Goal: Find specific page/section: Find specific page/section

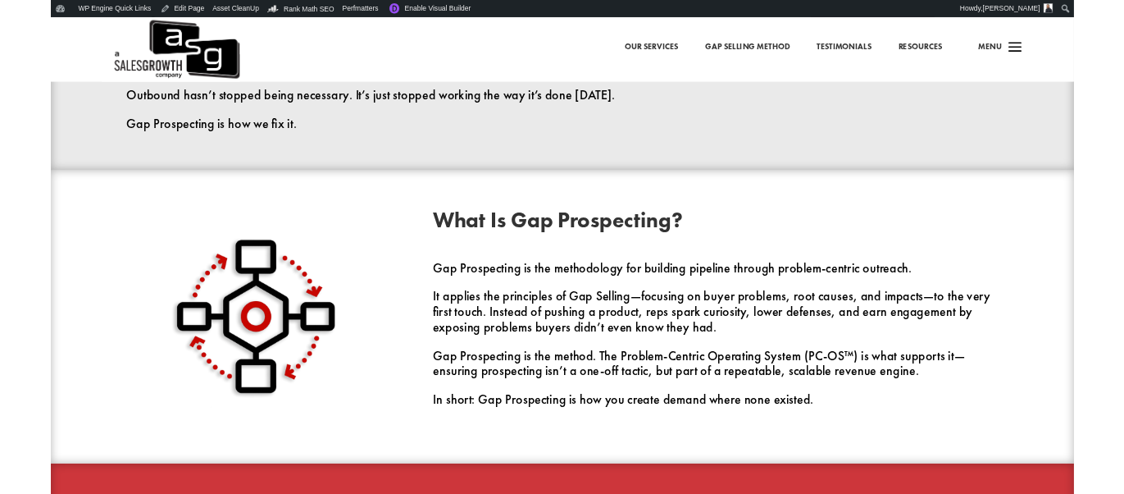
scroll to position [1065, 0]
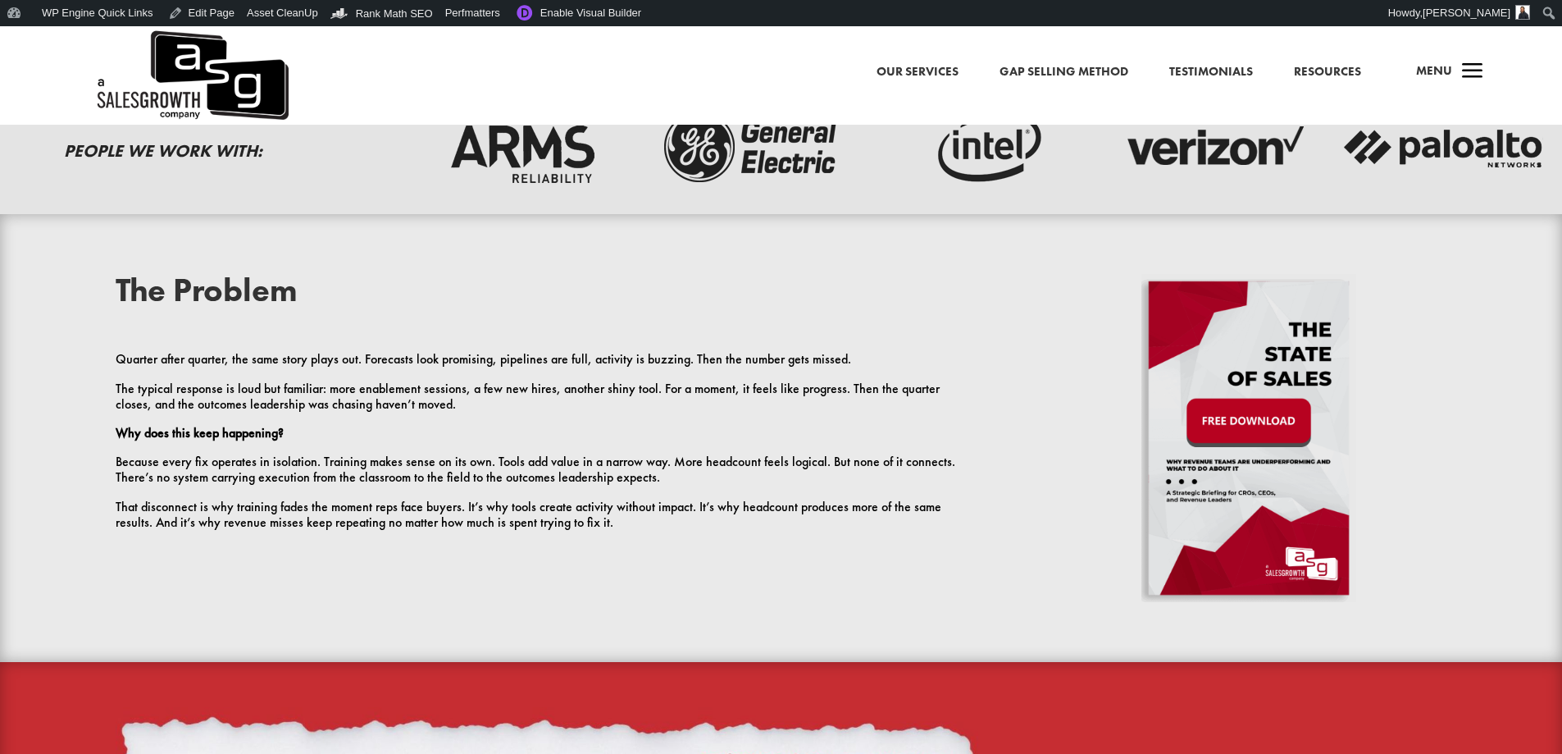
scroll to position [574, 0]
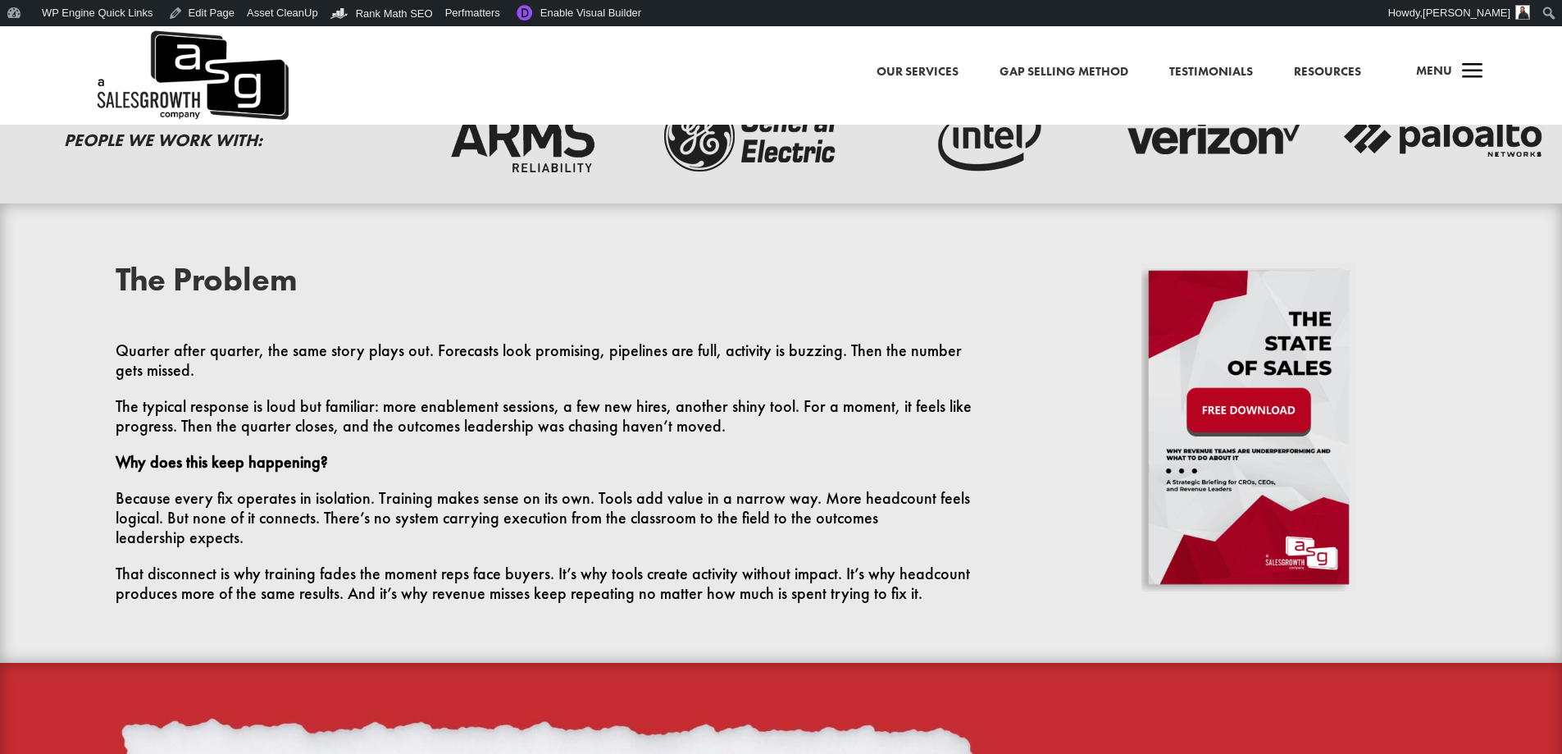
scroll to position [574, 0]
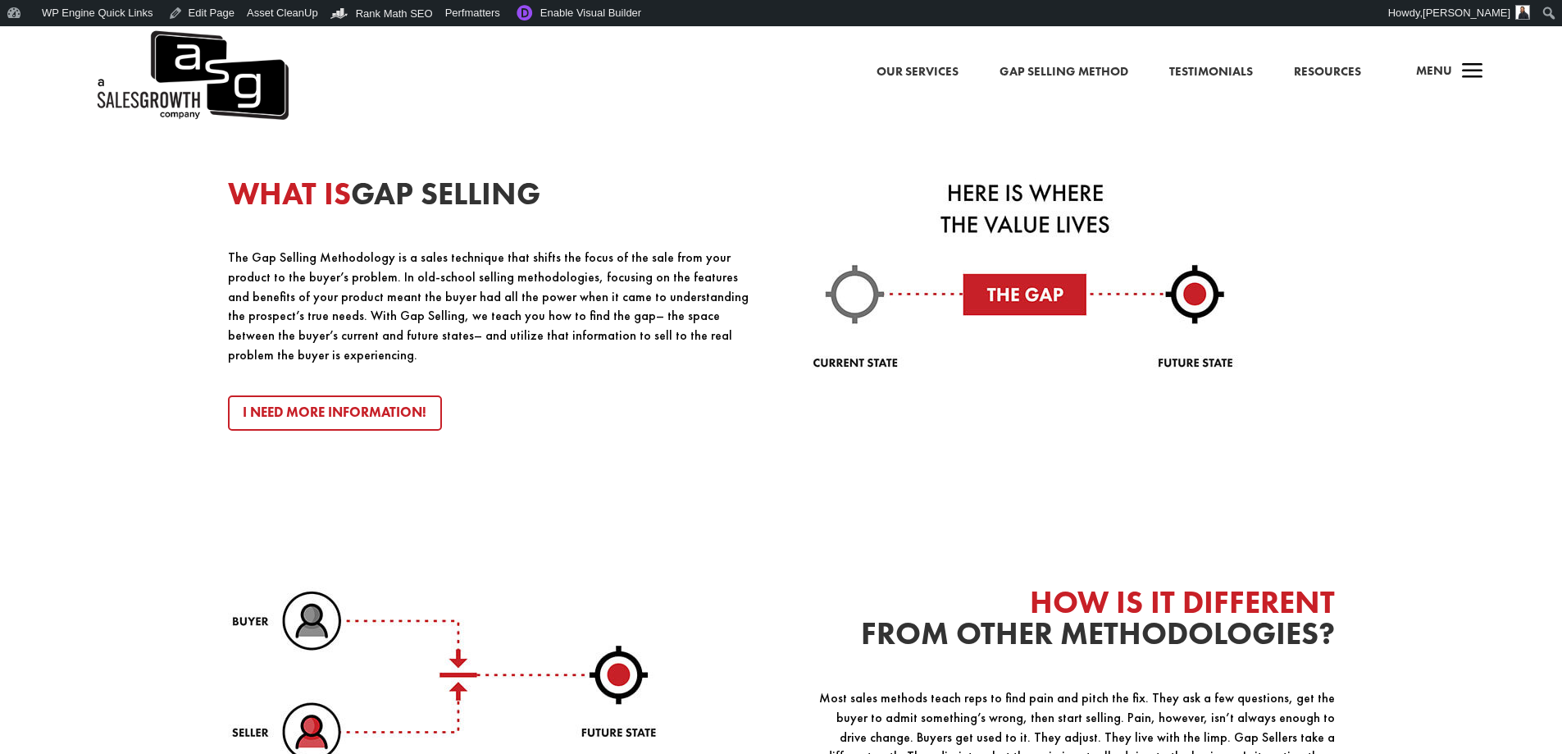
scroll to position [1886, 0]
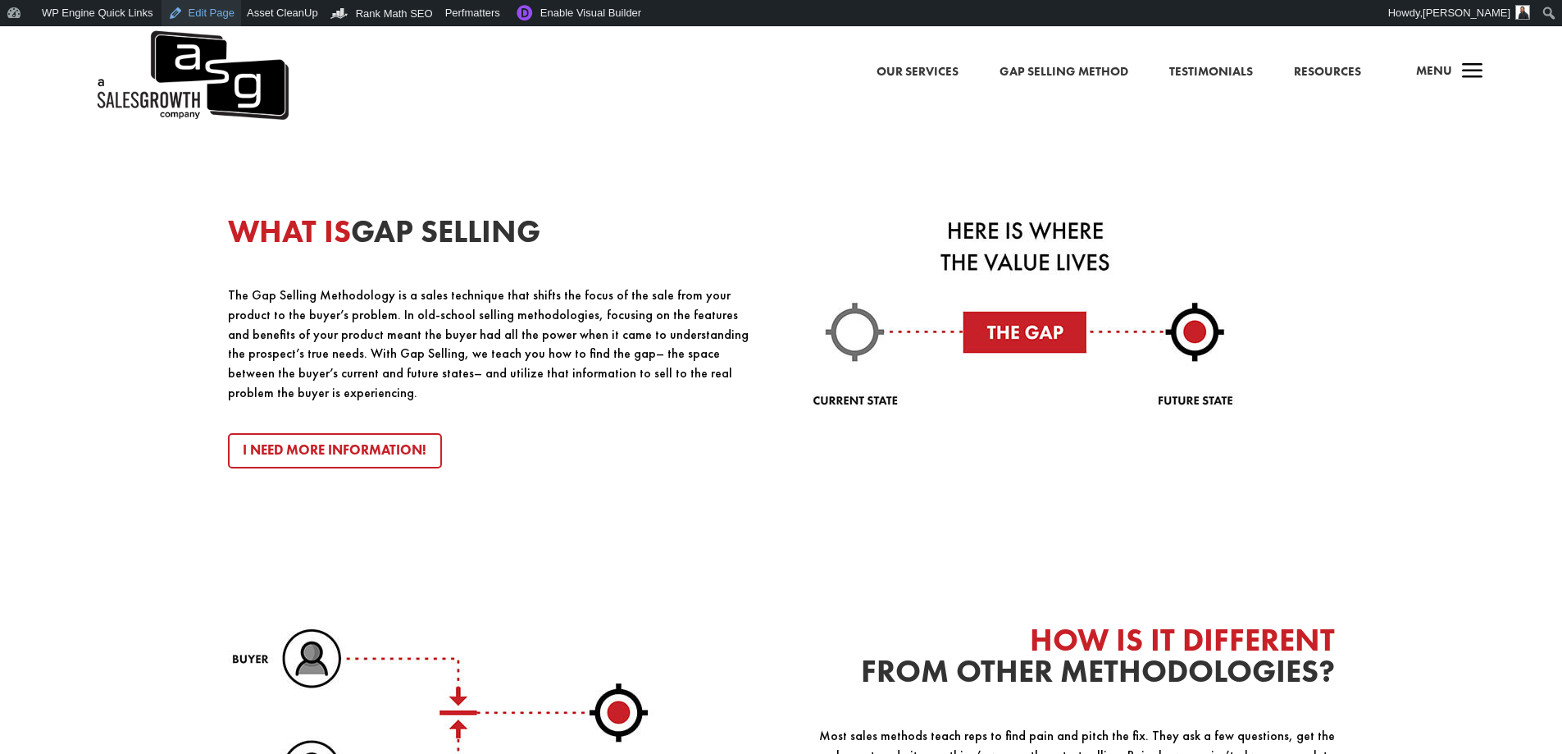
click at [197, 12] on link "Edit Page" at bounding box center [202, 13] width 80 height 26
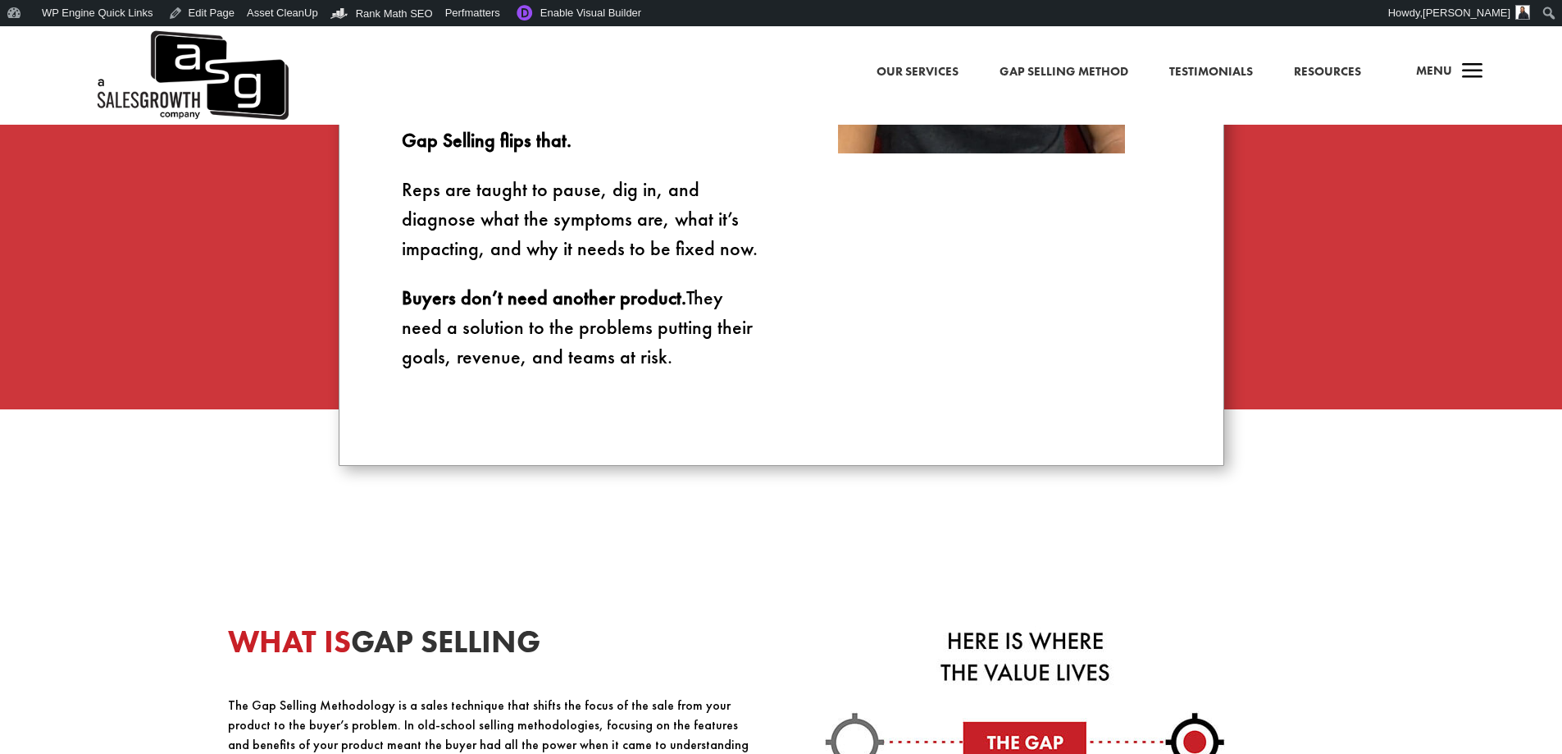
scroll to position [1886, 0]
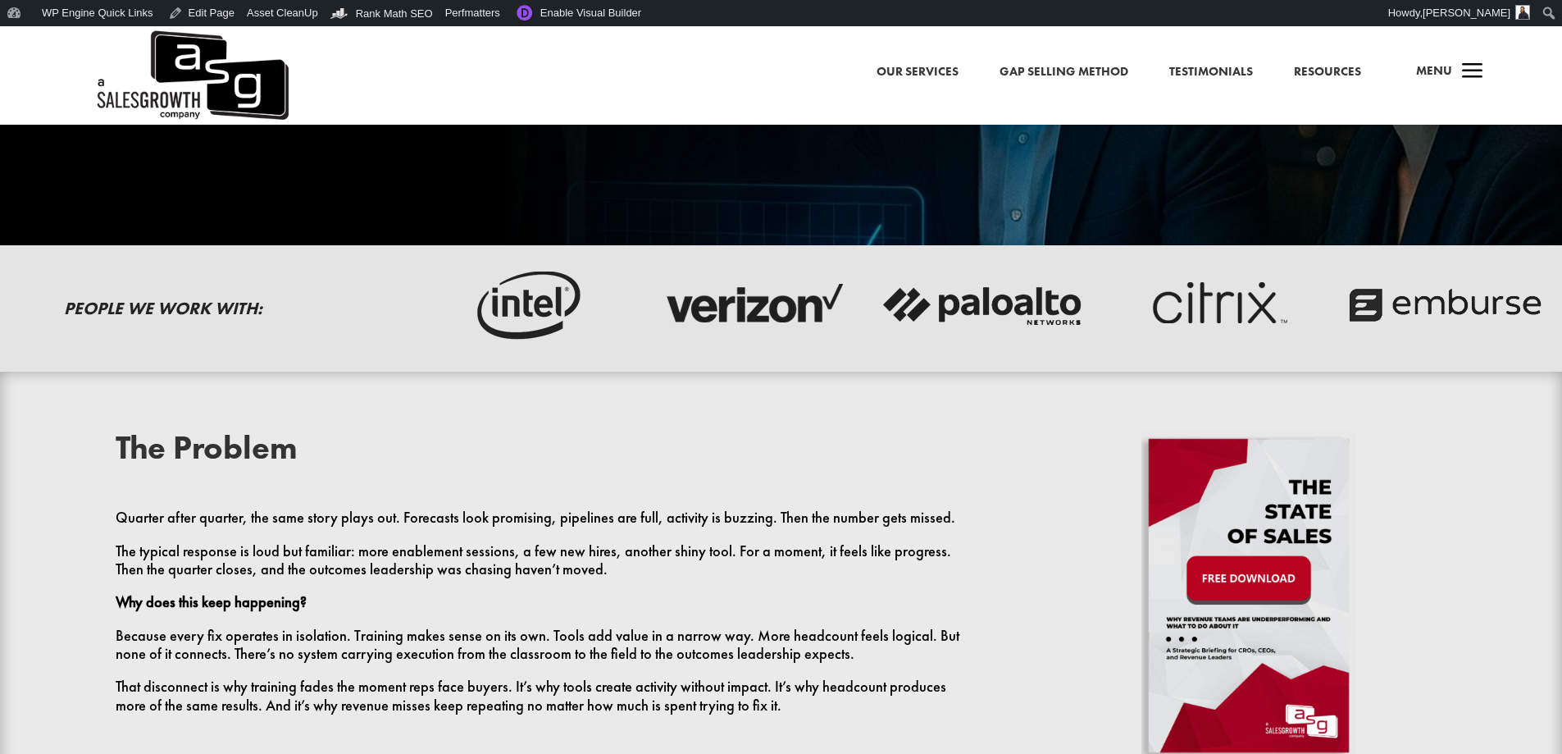
scroll to position [492, 0]
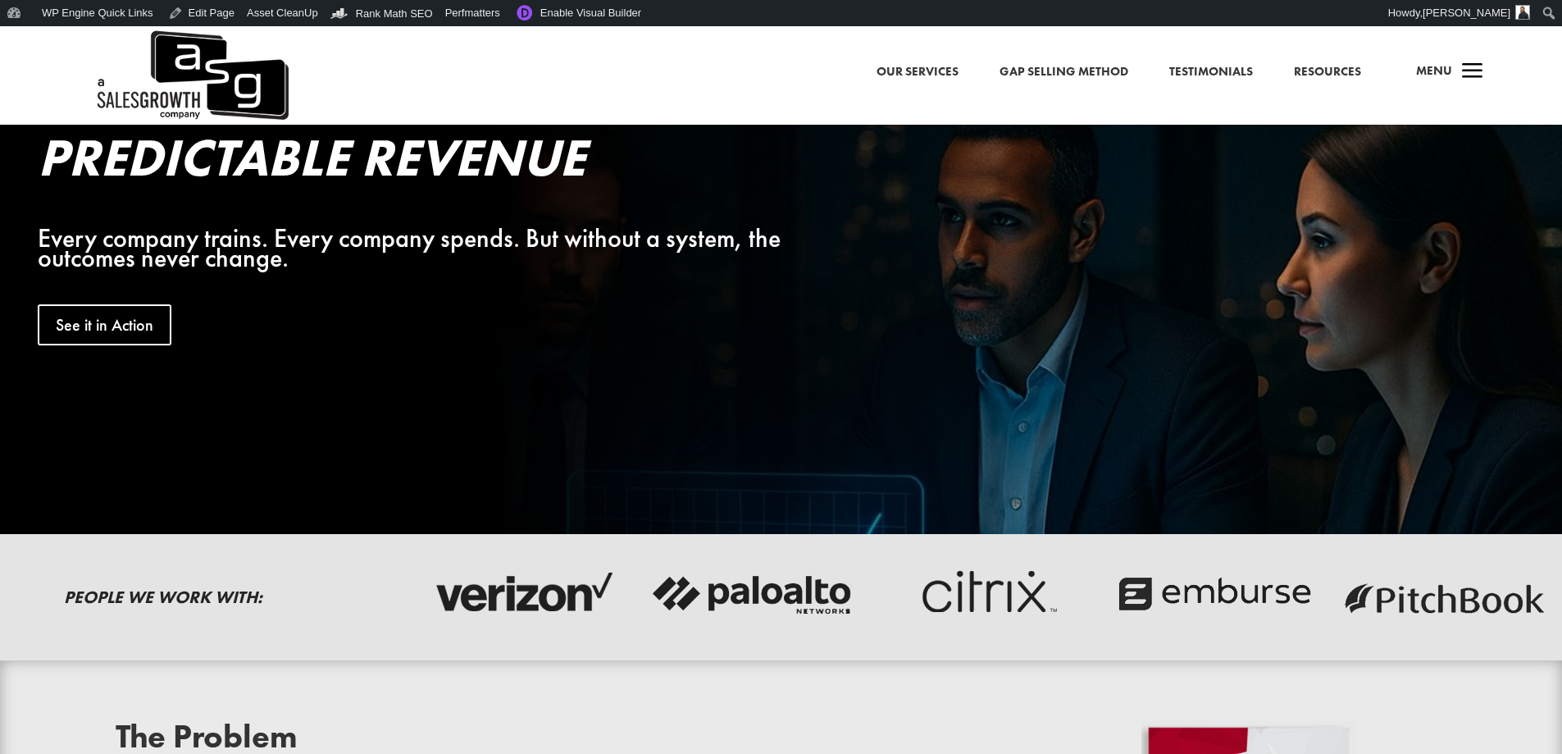
scroll to position [574, 0]
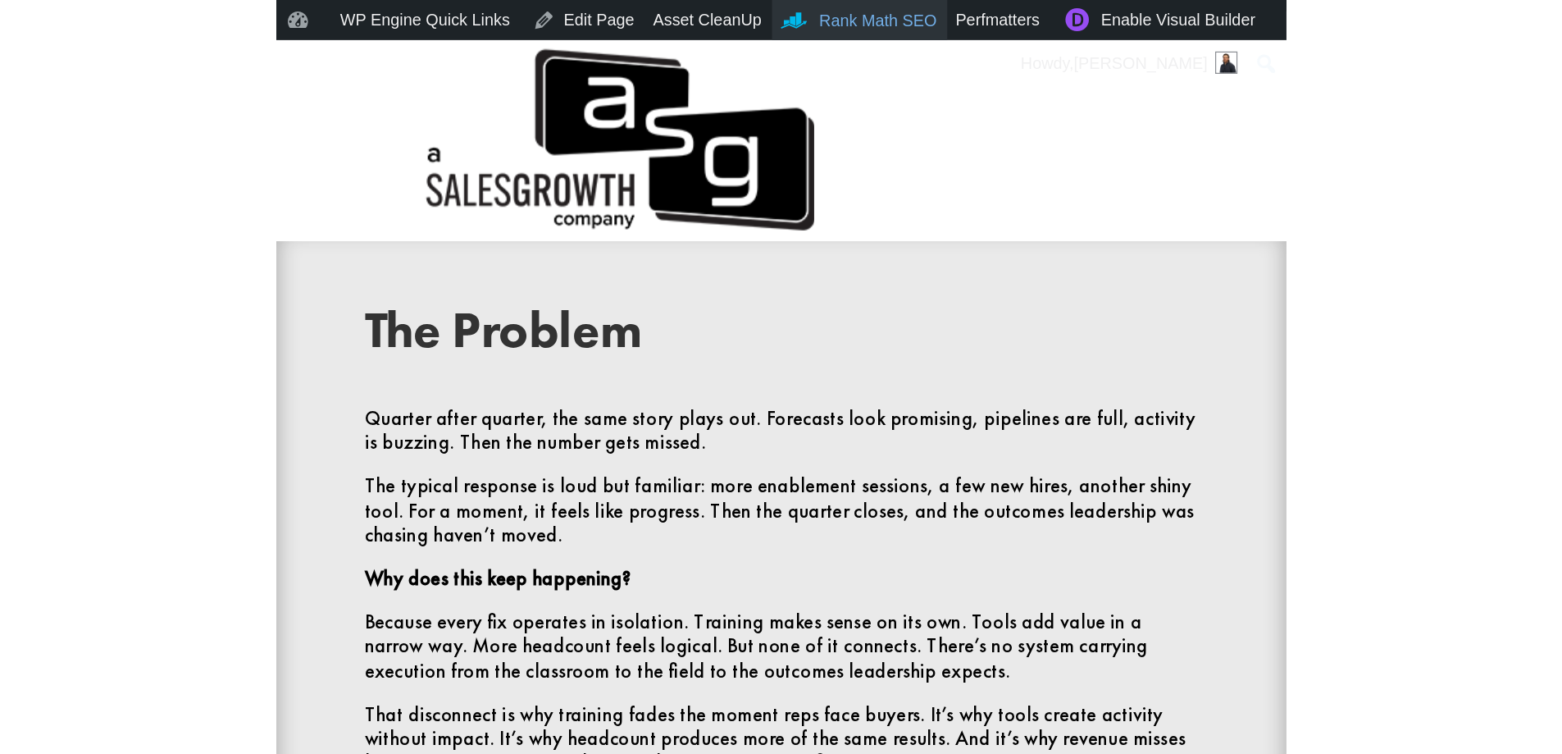
scroll to position [595, 0]
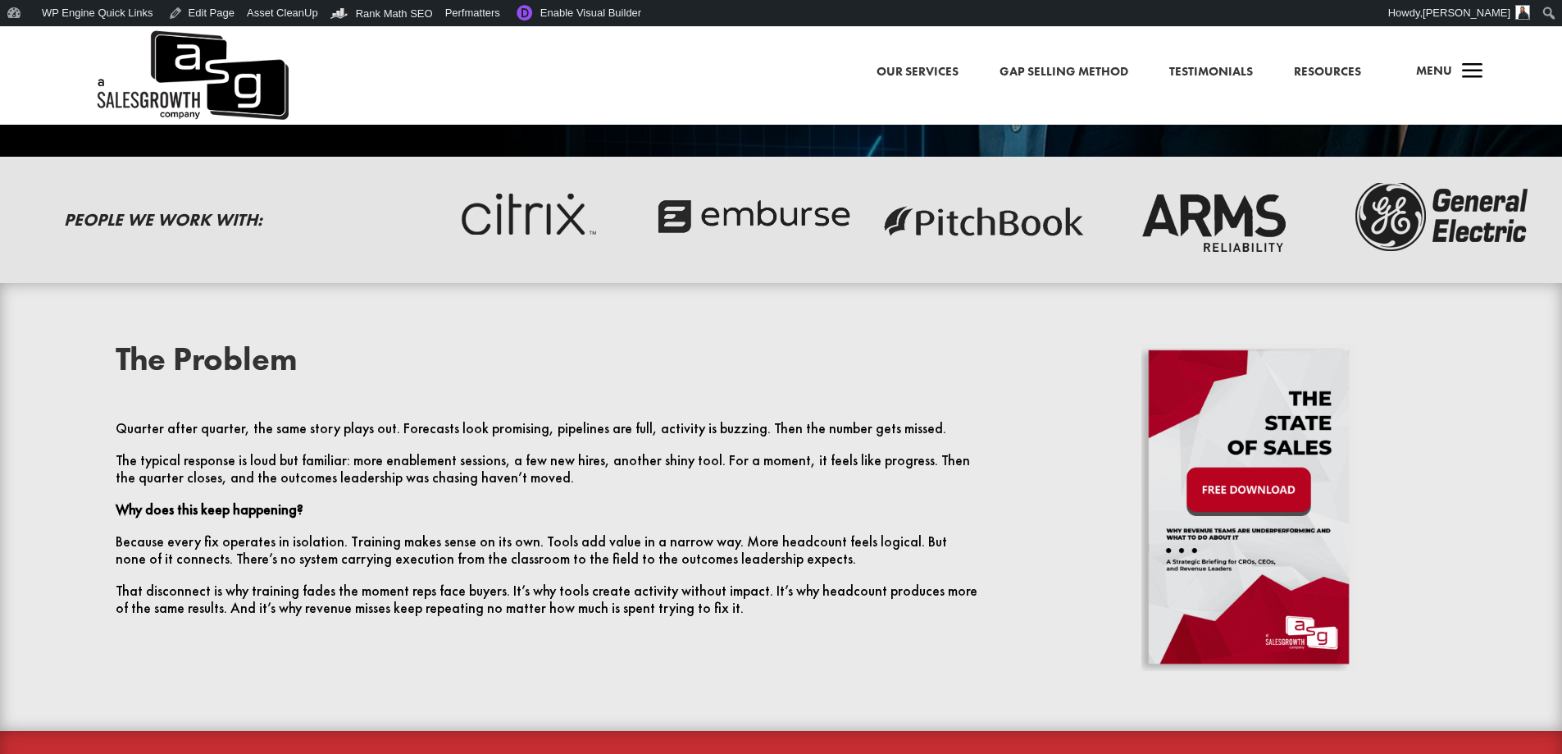
scroll to position [492, 0]
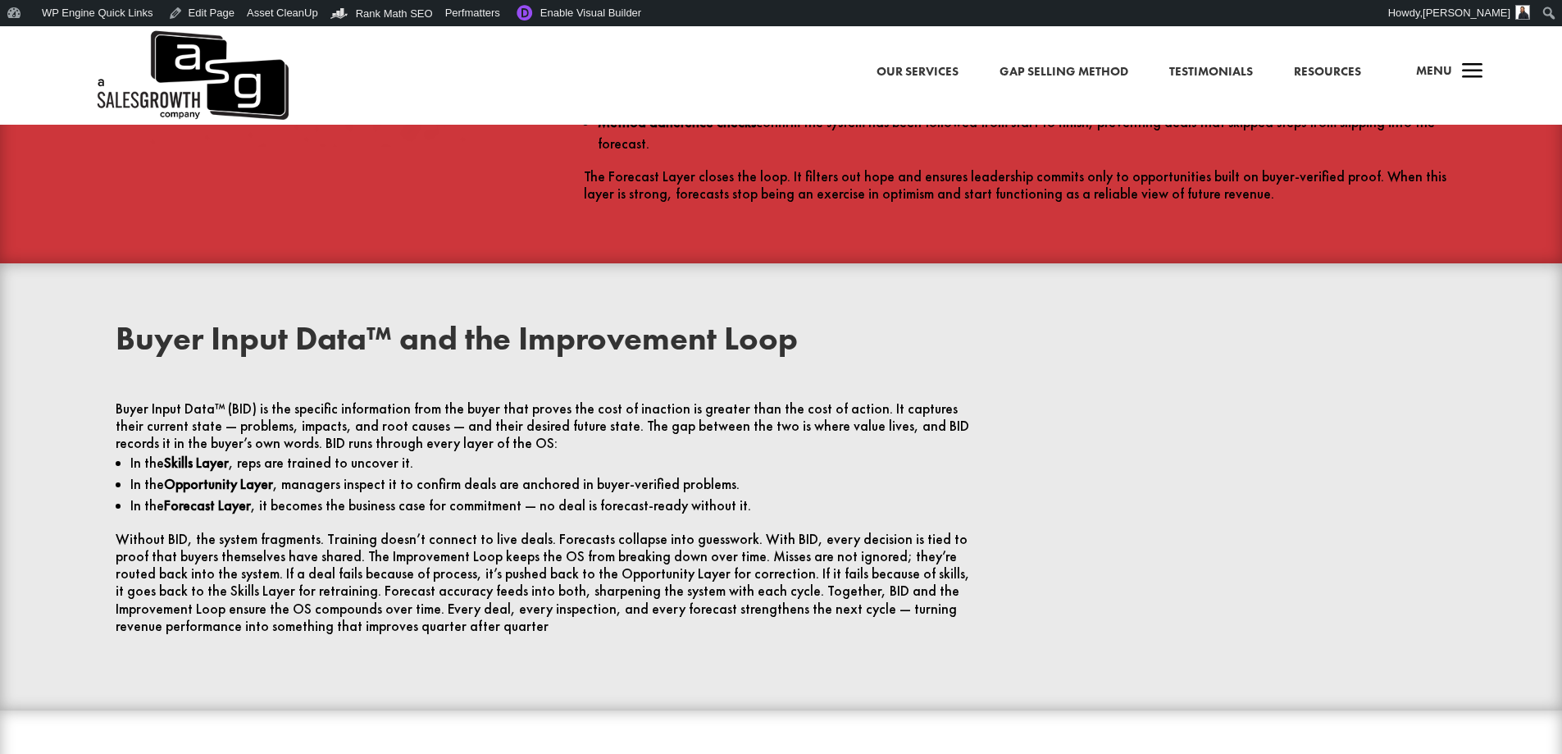
scroll to position [3936, 0]
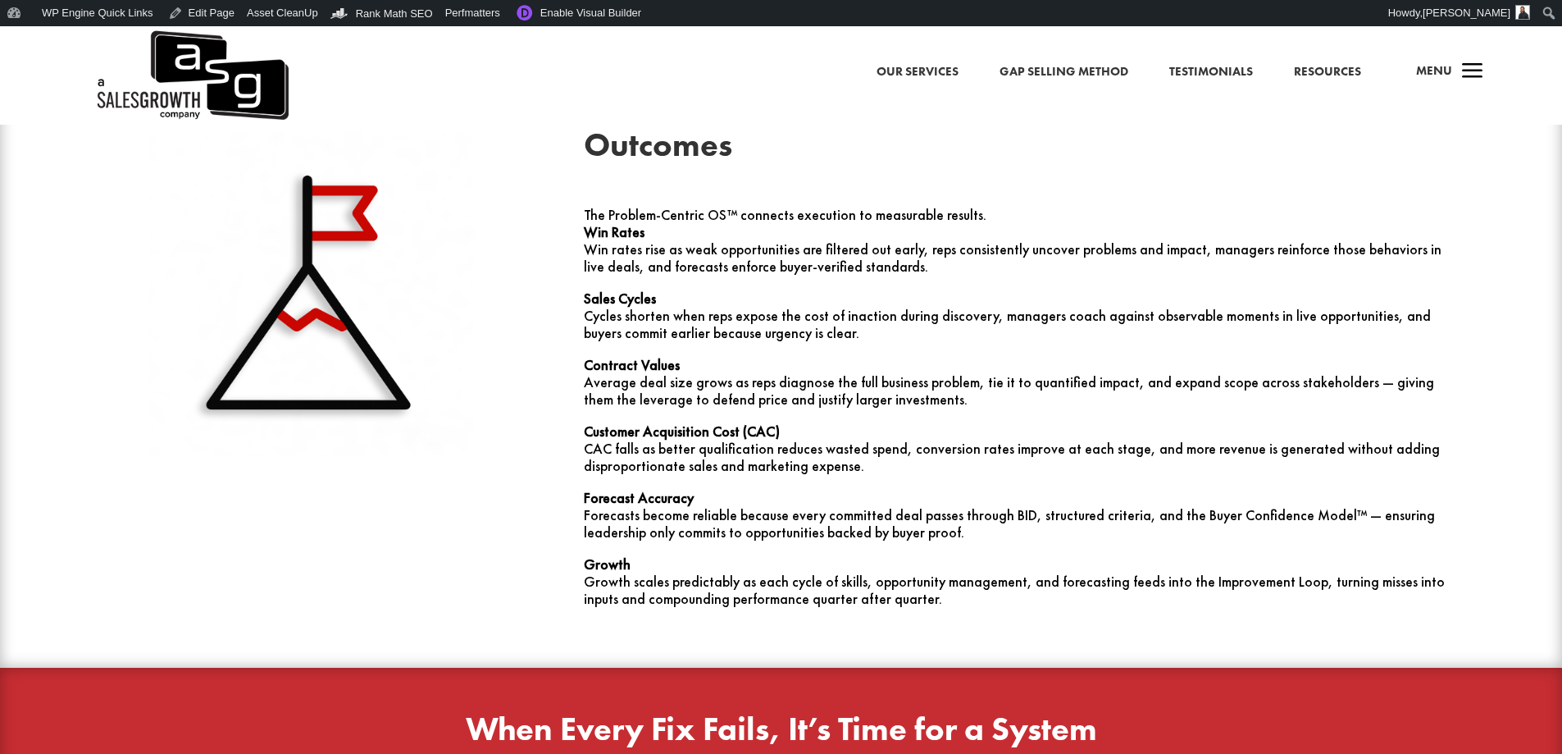
scroll to position [4755, 0]
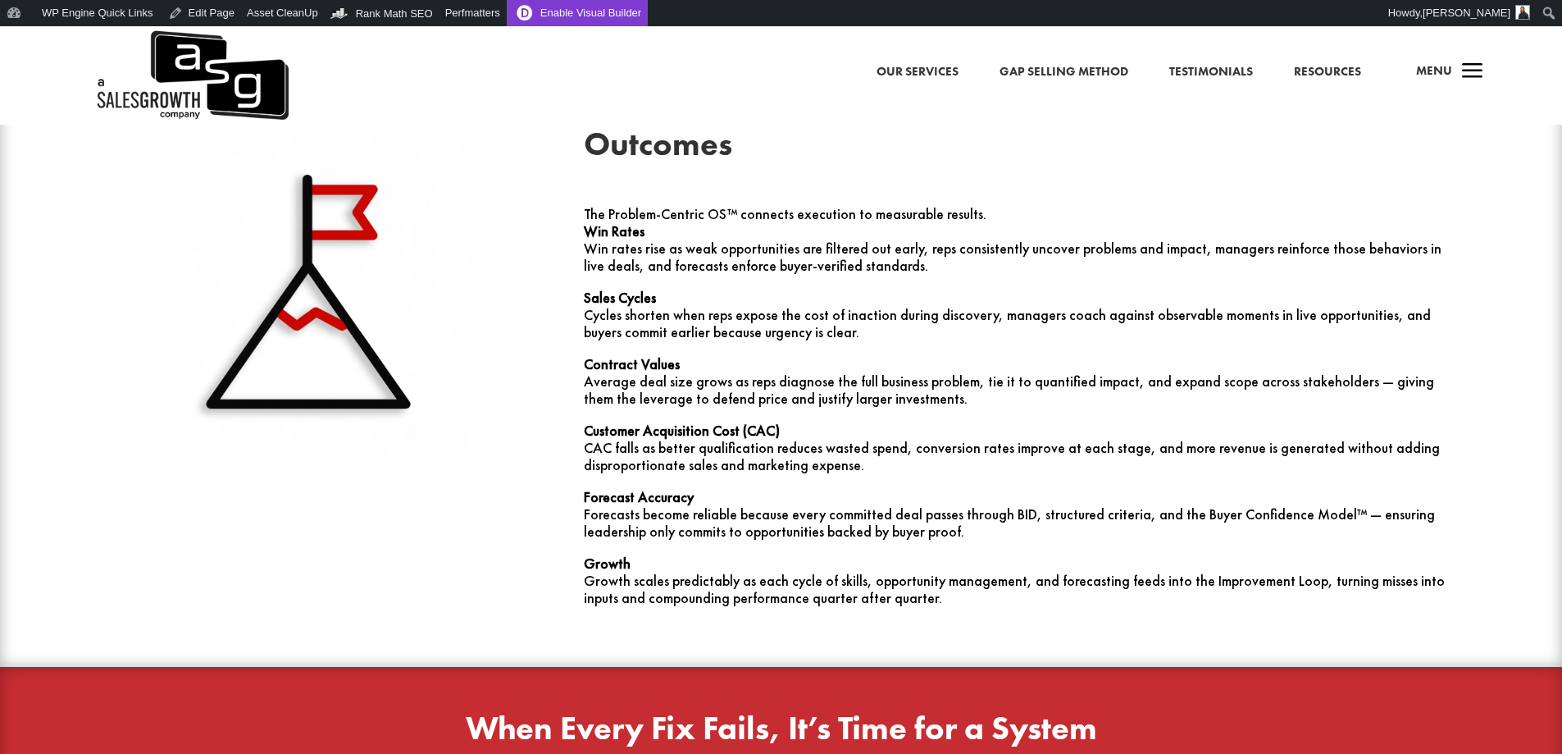
click at [588, 10] on link "Enable Visual Builder" at bounding box center [577, 13] width 141 height 26
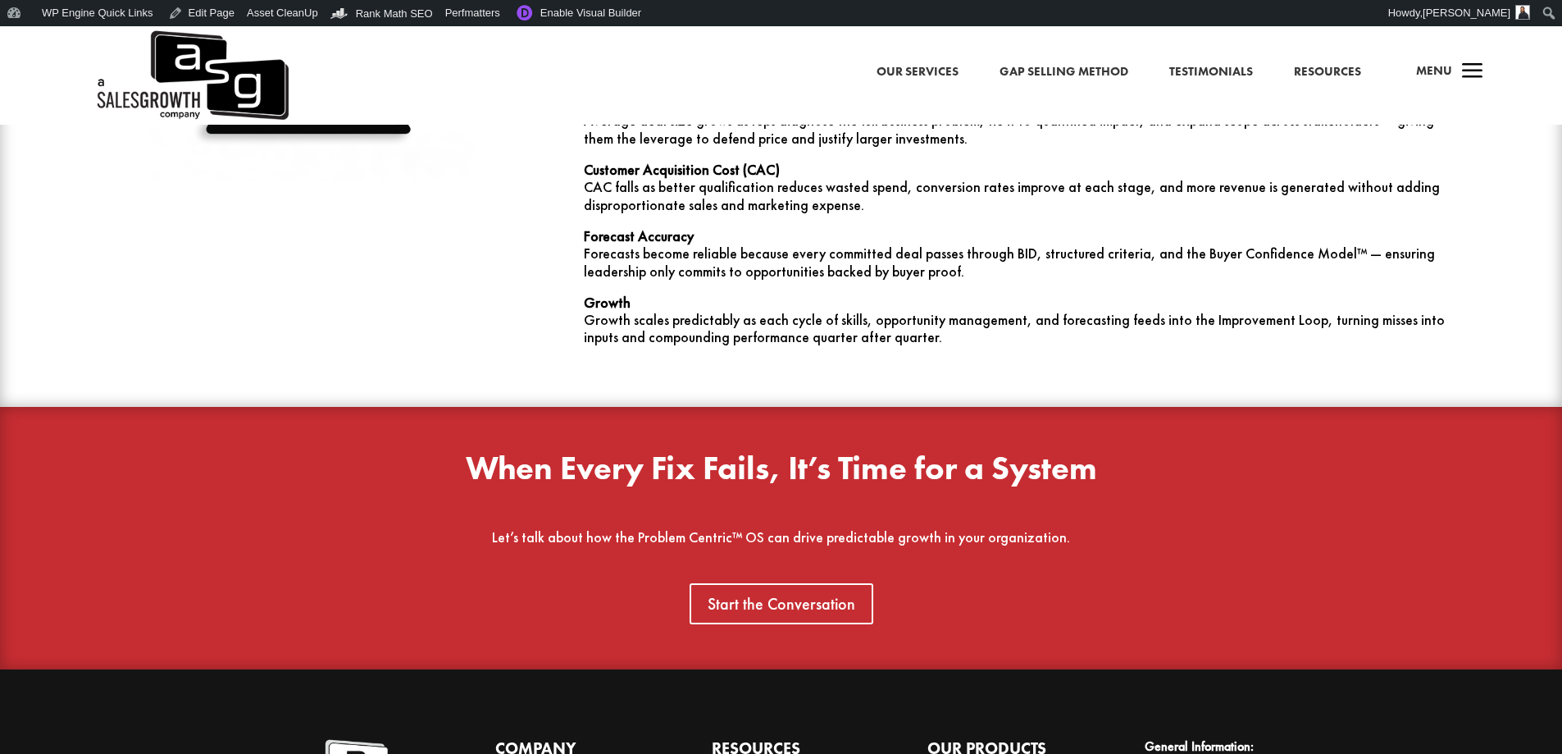
scroll to position [5084, 0]
